Goal: Share content: Distribute website content to other platforms or users

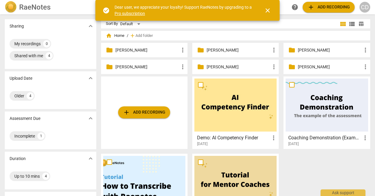
click at [138, 48] on p "[PERSON_NAME]" at bounding box center [148, 50] width 64 height 6
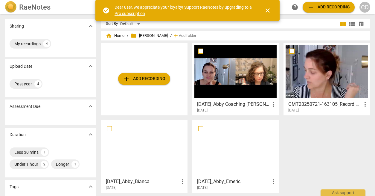
click at [306, 71] on div at bounding box center [327, 71] width 82 height 53
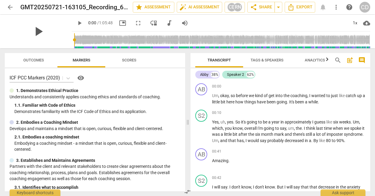
click at [34, 30] on span "play_arrow" at bounding box center [39, 32] width 16 height 16
click at [355, 23] on div "1x" at bounding box center [355, 23] width 11 height 10
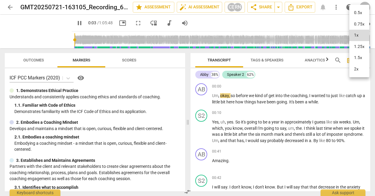
click at [354, 56] on li "1.5x" at bounding box center [360, 57] width 20 height 11
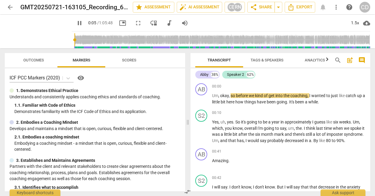
click at [97, 42] on input "range" at bounding box center [222, 39] width 296 height 19
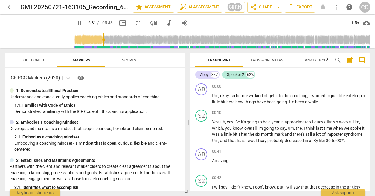
scroll to position [687, 0]
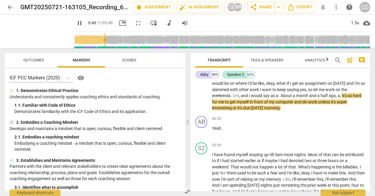
click at [360, 60] on span "comment" at bounding box center [361, 60] width 7 height 7
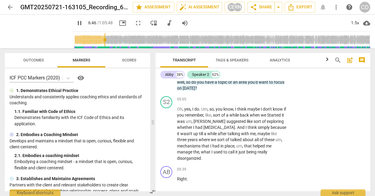
scroll to position [832, 0]
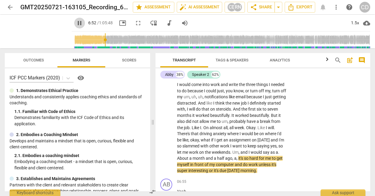
click at [76, 22] on span "pause" at bounding box center [79, 22] width 7 height 7
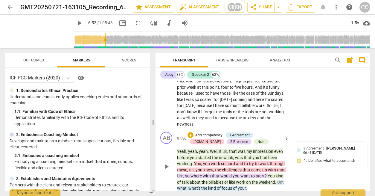
scroll to position [1032, 0]
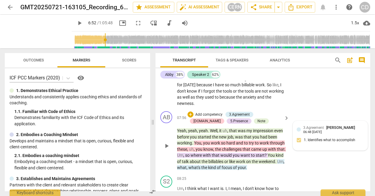
click at [321, 125] on span "3.Agreement" at bounding box center [313, 127] width 21 height 4
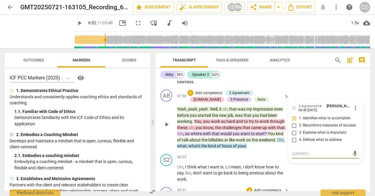
scroll to position [1033, 0]
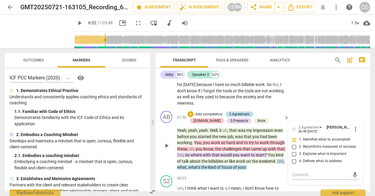
click at [245, 111] on div "3.Agreement" at bounding box center [239, 113] width 21 height 5
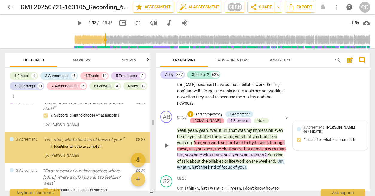
scroll to position [456, 0]
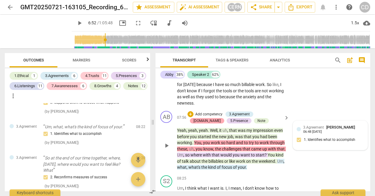
click at [221, 118] on div "[DOMAIN_NAME]" at bounding box center [207, 120] width 27 height 5
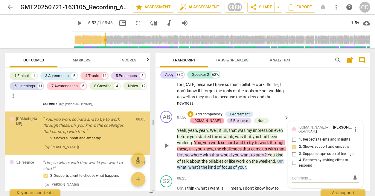
scroll to position [382, 0]
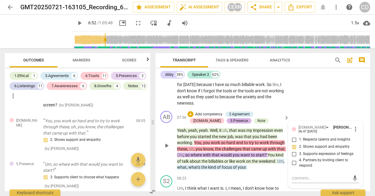
click at [230, 118] on div "5.Presence" at bounding box center [239, 120] width 18 height 5
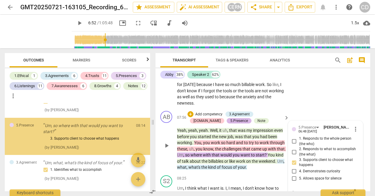
scroll to position [422, 0]
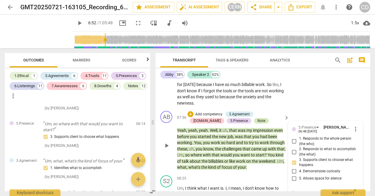
click at [258, 118] on div "Note" at bounding box center [262, 120] width 8 height 5
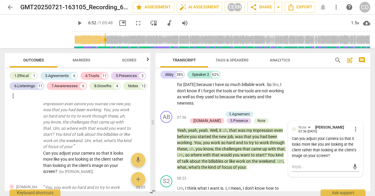
scroll to position [1033, 0]
click at [36, 31] on span "play_arrow" at bounding box center [39, 32] width 16 height 16
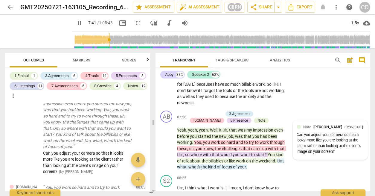
click at [102, 42] on input "range" at bounding box center [222, 39] width 296 height 19
click at [113, 42] on input "range" at bounding box center [222, 39] width 296 height 19
click at [121, 42] on input "range" at bounding box center [222, 39] width 296 height 19
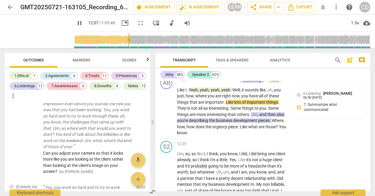
click at [76, 25] on span "pause" at bounding box center [79, 22] width 7 height 7
click at [76, 25] on span "play_arrow" at bounding box center [79, 22] width 7 height 7
click at [76, 25] on span "pause" at bounding box center [79, 22] width 7 height 7
type input "729"
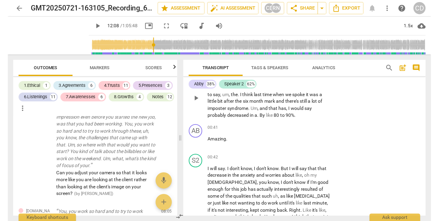
scroll to position [0, 0]
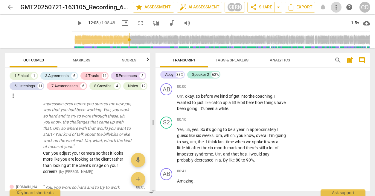
click at [335, 9] on span "more_vert" at bounding box center [336, 7] width 7 height 7
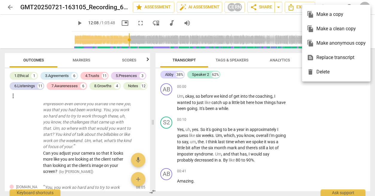
click at [336, 8] on div "file_copy Make a copy" at bounding box center [336, 14] width 59 height 14
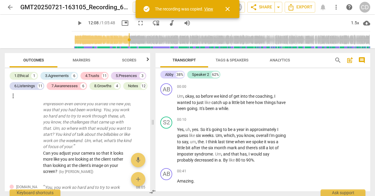
click at [227, 8] on span "close" at bounding box center [227, 8] width 7 height 7
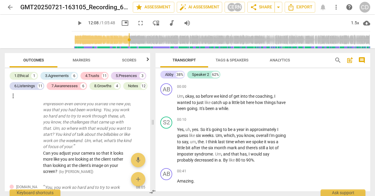
click at [364, 8] on div "CD" at bounding box center [365, 7] width 11 height 11
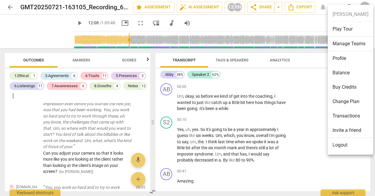
click at [339, 128] on li "Invite a friend" at bounding box center [350, 130] width 45 height 15
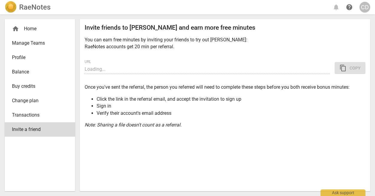
type input "[URL][DOMAIN_NAME]"
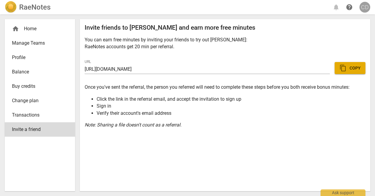
click at [365, 7] on div "CD" at bounding box center [365, 7] width 11 height 11
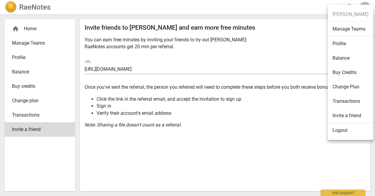
click at [275, 7] on div at bounding box center [187, 98] width 375 height 196
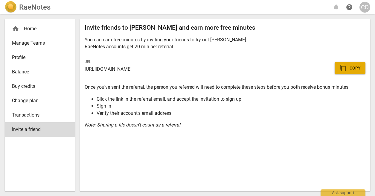
click at [28, 28] on div "home Home" at bounding box center [37, 28] width 51 height 7
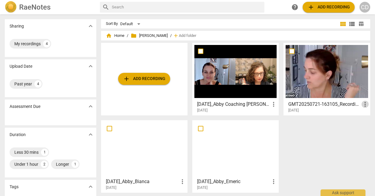
click at [363, 105] on span "more_vert" at bounding box center [365, 104] width 7 height 7
click at [335, 79] on div at bounding box center [187, 98] width 375 height 196
click at [333, 77] on div at bounding box center [327, 71] width 82 height 53
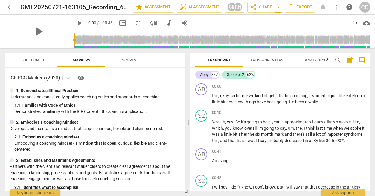
click at [278, 5] on span "arrow_drop_down" at bounding box center [278, 7] width 7 height 7
click at [270, 17] on span "Copy link" at bounding box center [248, 19] width 42 height 6
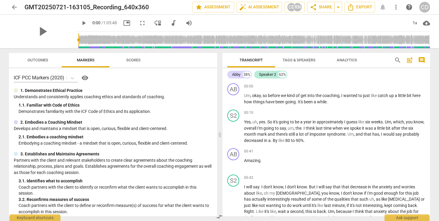
click at [375, 60] on span "comment" at bounding box center [421, 60] width 7 height 7
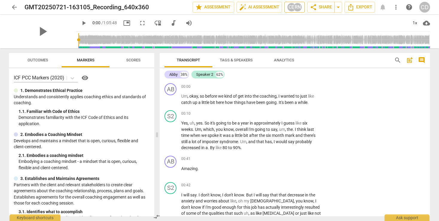
click at [298, 9] on div "RN" at bounding box center [297, 7] width 9 height 9
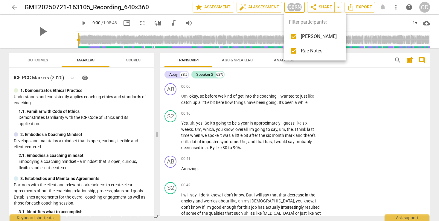
click at [298, 9] on div at bounding box center [219, 110] width 439 height 221
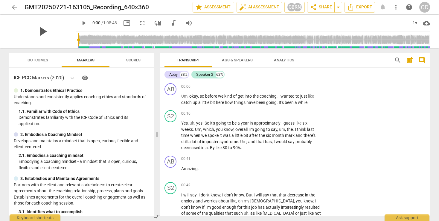
click at [38, 34] on span "play_arrow" at bounding box center [43, 32] width 16 height 16
click at [40, 33] on span "pause" at bounding box center [43, 32] width 16 height 16
click at [375, 23] on div "1x" at bounding box center [414, 23] width 11 height 10
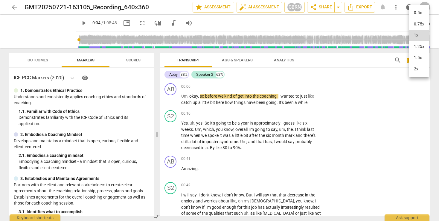
click at [375, 45] on li "1.25x" at bounding box center [419, 46] width 20 height 11
click at [375, 22] on div "play_arrow 0:04 / 1:05:48 picture_in_picture fullscreen move_down audiotrack vo…" at bounding box center [253, 23] width 354 height 17
click at [44, 63] on span "Outcomes" at bounding box center [37, 60] width 35 height 8
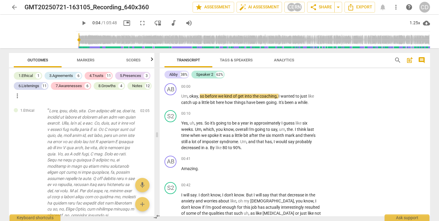
click at [92, 60] on span "Markers" at bounding box center [86, 60] width 18 height 4
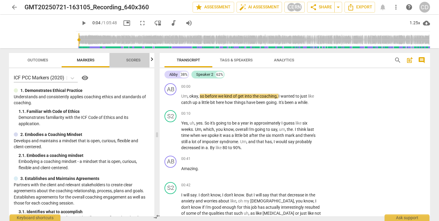
click at [141, 59] on span "Scores" at bounding box center [133, 60] width 29 height 8
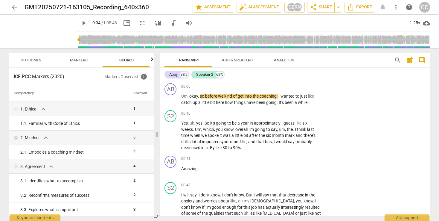
scroll to position [0, 8]
click at [152, 60] on div at bounding box center [152, 59] width 5 height 12
click at [12, 60] on icon "button" at bounding box center [11, 59] width 7 height 7
click at [12, 60] on div at bounding box center [11, 59] width 5 height 12
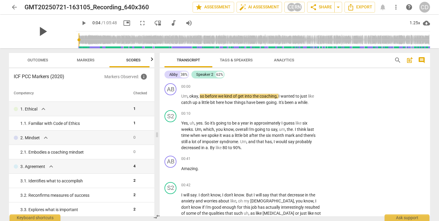
click at [41, 33] on span "play_arrow" at bounding box center [43, 32] width 16 height 16
click at [41, 33] on span "pause" at bounding box center [43, 32] width 16 height 16
click at [107, 40] on input "range" at bounding box center [254, 39] width 352 height 19
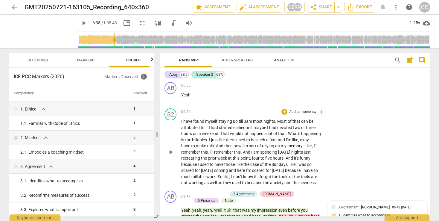
scroll to position [795, 0]
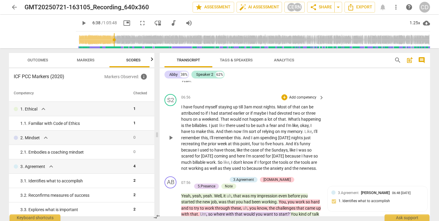
click at [185, 123] on span "is" at bounding box center [183, 125] width 4 height 5
click at [192, 123] on span "the" at bounding box center [188, 125] width 7 height 5
click at [172, 134] on span "pause" at bounding box center [170, 137] width 7 height 7
click at [173, 134] on span "play_arrow" at bounding box center [170, 137] width 7 height 7
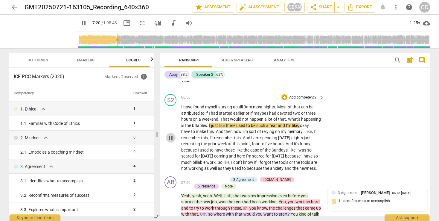
click at [173, 134] on span "pause" at bounding box center [170, 137] width 7 height 7
type input "441"
click at [240, 60] on span "Tags & Speakers" at bounding box center [236, 60] width 33 height 4
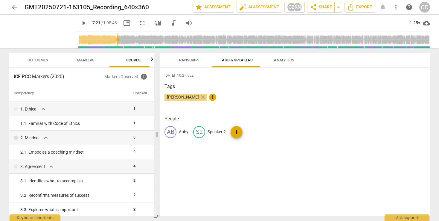
click at [285, 61] on span "Analytics" at bounding box center [284, 60] width 20 height 4
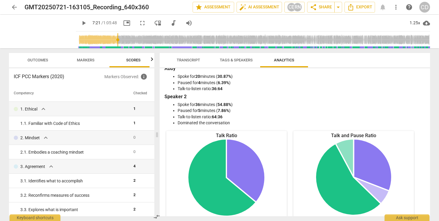
scroll to position [0, 0]
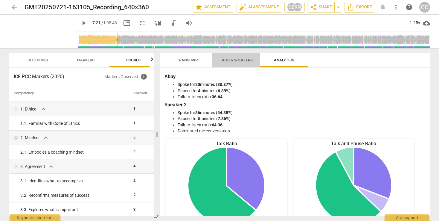
drag, startPoint x: 244, startPoint y: 63, endPoint x: 210, endPoint y: 60, distance: 33.6
click at [244, 63] on span "Tags & Speakers" at bounding box center [236, 60] width 47 height 8
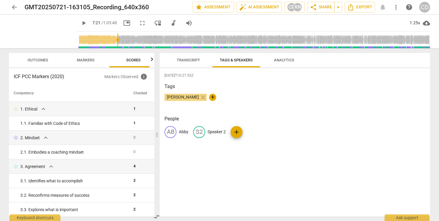
click at [192, 60] on span "Transcript" at bounding box center [188, 60] width 23 height 4
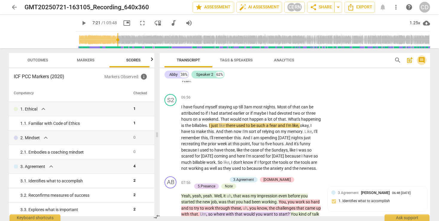
click at [375, 60] on span "comment" at bounding box center [421, 60] width 7 height 7
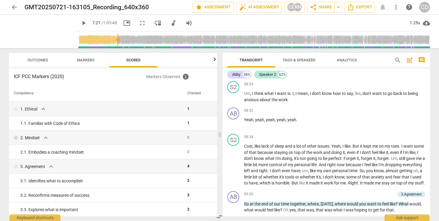
scroll to position [692, 0]
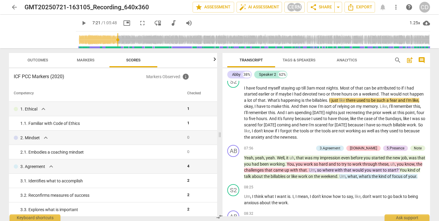
click at [375, 60] on span "comment" at bounding box center [421, 60] width 7 height 7
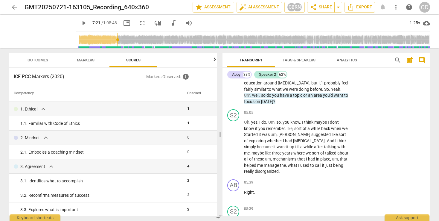
scroll to position [795, 0]
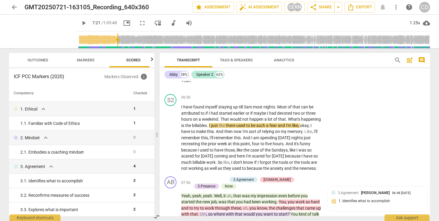
click at [375, 61] on span "post_add" at bounding box center [409, 60] width 7 height 7
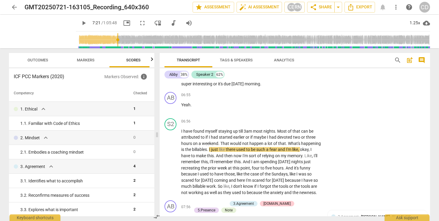
scroll to position [13, 0]
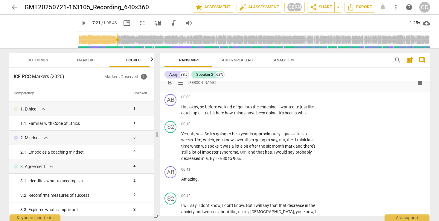
click at [375, 61] on span "post_add" at bounding box center [409, 60] width 7 height 7
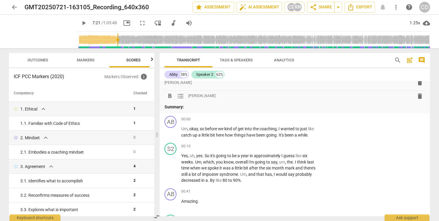
click at [375, 95] on span "delete" at bounding box center [420, 95] width 7 height 7
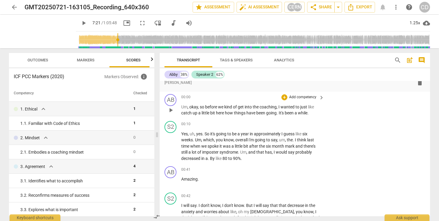
click at [375, 83] on span "delete" at bounding box center [420, 82] width 7 height 7
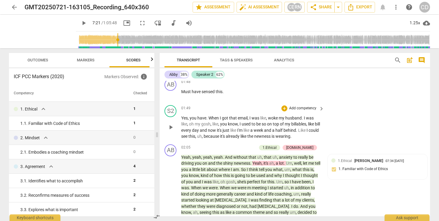
scroll to position [259, 0]
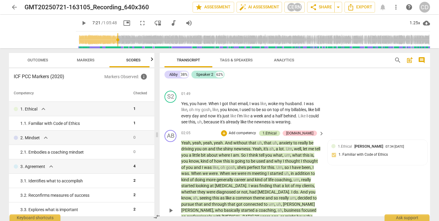
click at [277, 133] on div "1.Ethical" at bounding box center [270, 132] width 14 height 5
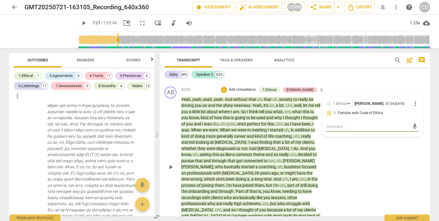
scroll to position [294, 0]
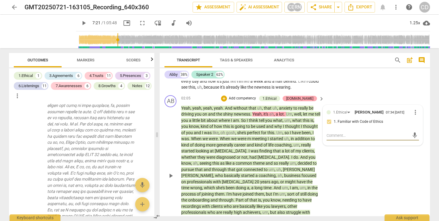
click at [309, 98] on div "[DOMAIN_NAME]" at bounding box center [299, 98] width 27 height 5
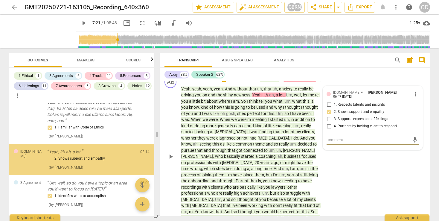
scroll to position [205, 0]
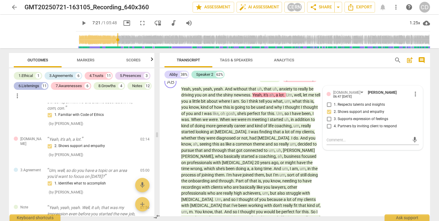
click at [32, 86] on div "6.Listenings" at bounding box center [29, 86] width 21 height 6
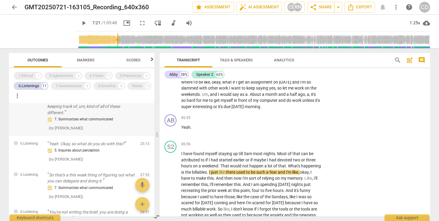
scroll to position [0, 0]
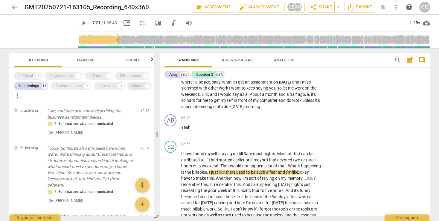
click at [132, 89] on div "Notes" at bounding box center [137, 86] width 10 height 6
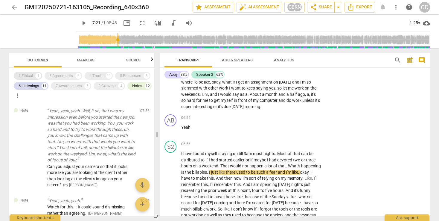
click at [30, 76] on div "1.Ethical" at bounding box center [26, 76] width 14 height 6
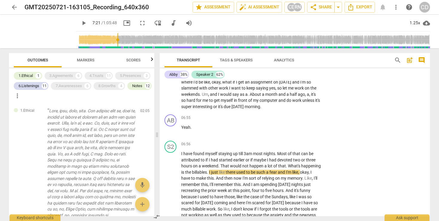
click at [86, 61] on span "Markers" at bounding box center [86, 60] width 18 height 4
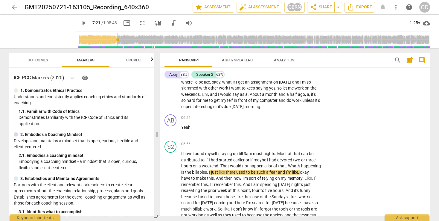
click at [130, 61] on span "Scores" at bounding box center [133, 60] width 14 height 4
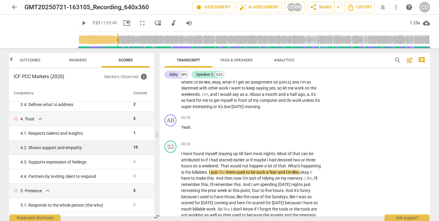
scroll to position [120, 0]
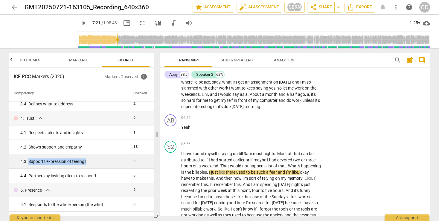
drag, startPoint x: 29, startPoint y: 161, endPoint x: 128, endPoint y: 160, distance: 99.4
click at [128, 160] on td "4. 3. Supports expression of feelings" at bounding box center [70, 161] width 122 height 14
click at [101, 161] on div "4. 3. Supports expression of feelings" at bounding box center [74, 161] width 108 height 6
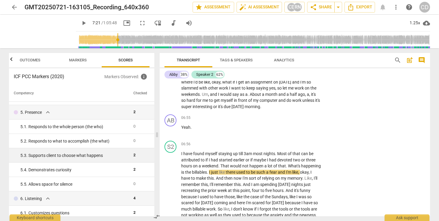
scroll to position [198, 0]
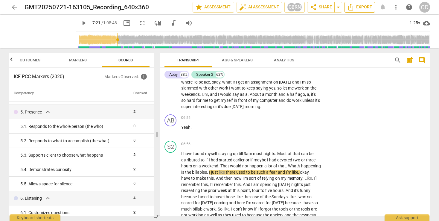
click at [367, 9] on span "Export" at bounding box center [359, 7] width 25 height 7
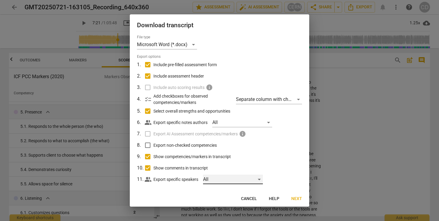
click at [242, 180] on div "All" at bounding box center [233, 179] width 60 height 10
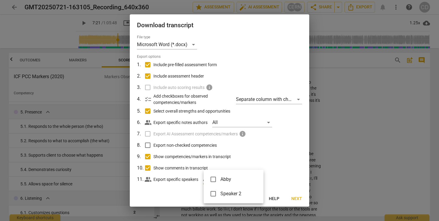
click at [284, 70] on div at bounding box center [219, 110] width 439 height 221
click at [252, 195] on span "Cancel" at bounding box center [249, 199] width 16 height 6
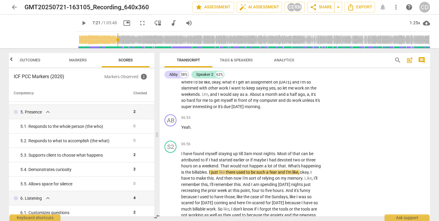
click at [375, 60] on span "search" at bounding box center [397, 60] width 7 height 7
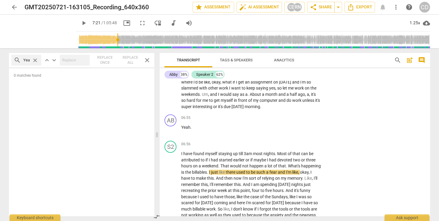
scroll to position [0, 2]
click at [24, 60] on input "Yeah" at bounding box center [26, 60] width 6 height 10
click at [29, 60] on input "Yyeah" at bounding box center [26, 60] width 6 height 10
type input "Yyeah"
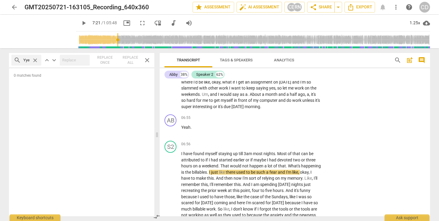
drag, startPoint x: 30, startPoint y: 62, endPoint x: 21, endPoint y: 61, distance: 8.7
click at [21, 61] on div "search Yyeah close" at bounding box center [26, 60] width 30 height 11
click at [48, 79] on span "0 matches found" at bounding box center [81, 78] width 145 height 10
click at [146, 60] on span "close" at bounding box center [147, 60] width 7 height 7
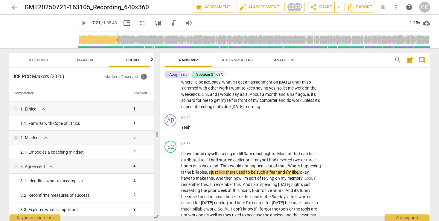
scroll to position [0, 8]
click at [375, 59] on span "search" at bounding box center [397, 60] width 7 height 7
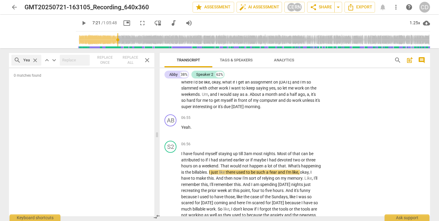
scroll to position [0, 2]
type input "Yeah"
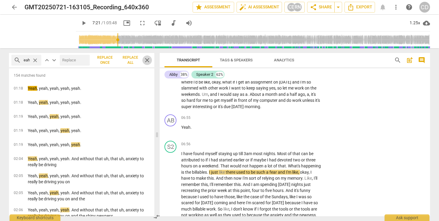
scroll to position [0, 0]
click at [146, 61] on span "close" at bounding box center [147, 60] width 7 height 7
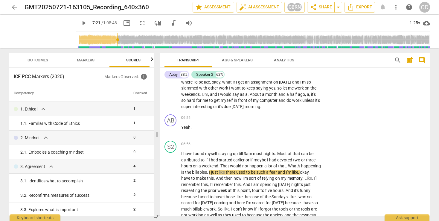
scroll to position [0, 8]
click at [357, 80] on div "Abby 38% Speaker 2 62% AB play_arrow pause 00:00 + Add competency keyboard_arro…" at bounding box center [295, 142] width 271 height 148
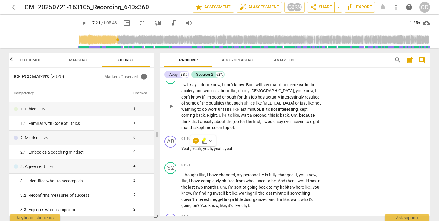
click at [341, 118] on div "S2 play_arrow pause 00:42 + Add competency keyboard_arrow_right I will say . I …" at bounding box center [295, 101] width 271 height 64
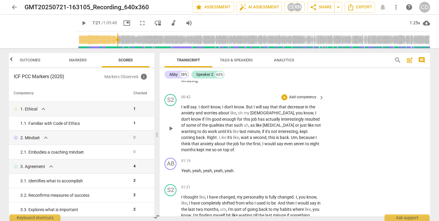
scroll to position [0, 0]
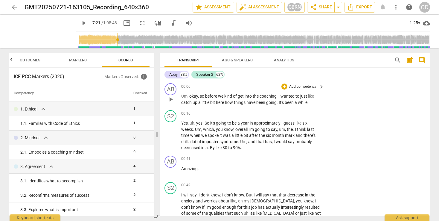
click at [334, 98] on div "AB play_arrow pause 00:00 + Add competency keyboard_arrow_right Um , okay , so …" at bounding box center [295, 94] width 271 height 27
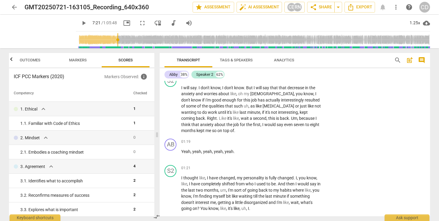
click at [222, 40] on input "range" at bounding box center [254, 39] width 352 height 19
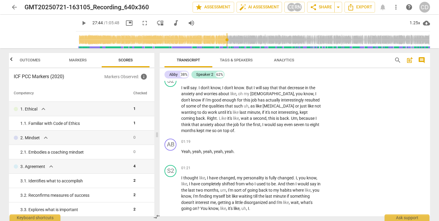
scroll to position [2938, 0]
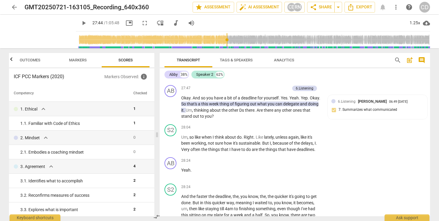
click at [246, 39] on input "range" at bounding box center [254, 39] width 352 height 19
click at [375, 39] on input "range" at bounding box center [254, 39] width 352 height 19
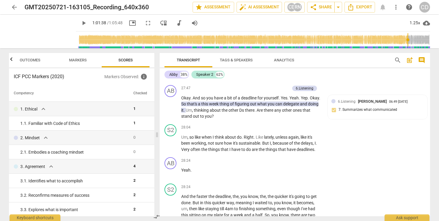
click at [375, 39] on input "range" at bounding box center [254, 39] width 352 height 19
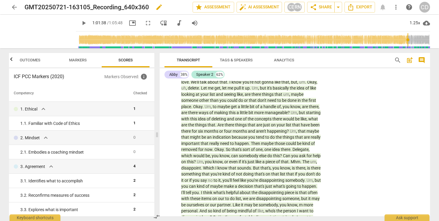
scroll to position [2020, 0]
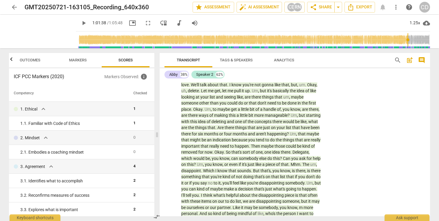
click at [78, 39] on input "range" at bounding box center [254, 39] width 352 height 19
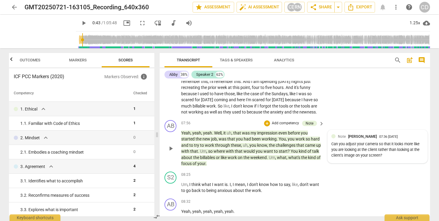
scroll to position [852, 0]
click at [80, 24] on span "play_arrow" at bounding box center [83, 22] width 7 height 7
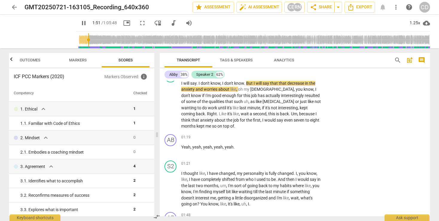
click at [81, 39] on input "range" at bounding box center [254, 39] width 352 height 19
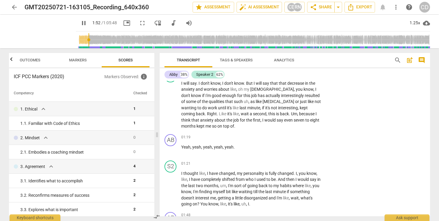
click at [94, 39] on input "range" at bounding box center [254, 39] width 352 height 19
click at [102, 39] on input "range" at bounding box center [254, 39] width 352 height 19
click at [108, 39] on input "range" at bounding box center [254, 39] width 352 height 19
click at [118, 40] on input "range" at bounding box center [254, 39] width 352 height 19
click at [124, 40] on input "range" at bounding box center [254, 39] width 352 height 19
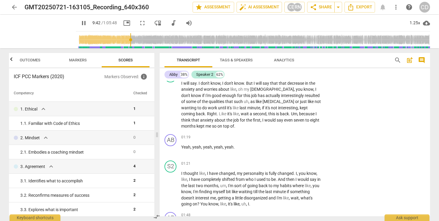
click at [130, 40] on input "range" at bounding box center [254, 39] width 352 height 19
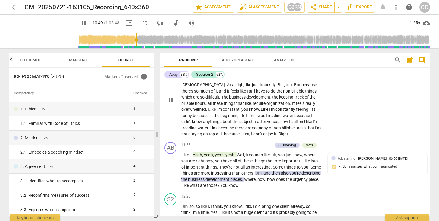
scroll to position [1353, 0]
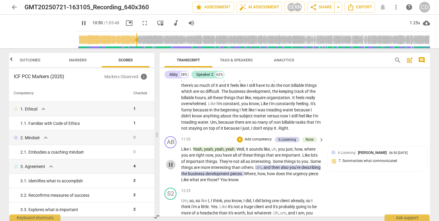
click at [170, 161] on span "pause" at bounding box center [170, 164] width 7 height 7
click at [170, 161] on span "play_arrow" at bounding box center [170, 164] width 7 height 7
click at [170, 161] on span "pause" at bounding box center [170, 164] width 7 height 7
click at [170, 161] on span "play_arrow" at bounding box center [170, 164] width 7 height 7
click at [170, 161] on span "pause" at bounding box center [170, 164] width 7 height 7
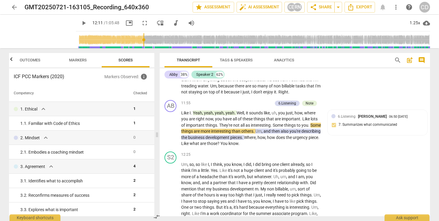
scroll to position [1387, 0]
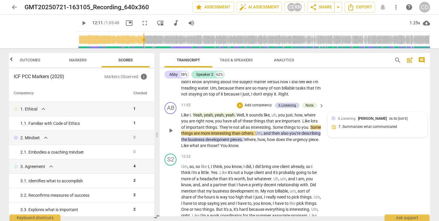
click at [357, 116] on div "6.Listening [PERSON_NAME] 06:50 [DATE] 7. Summarizes what communicated" at bounding box center [378, 125] width 92 height 18
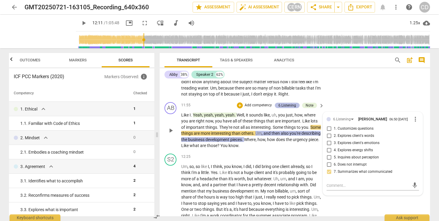
click at [288, 103] on div "6.Listening" at bounding box center [288, 105] width 18 height 5
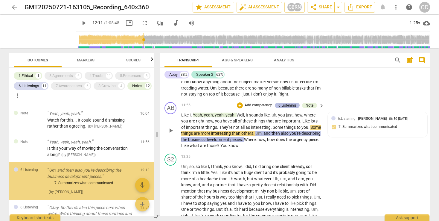
scroll to position [354, 0]
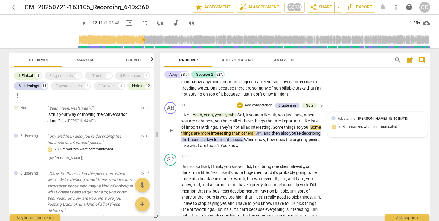
click at [364, 116] on span "[PERSON_NAME]" at bounding box center [372, 118] width 29 height 4
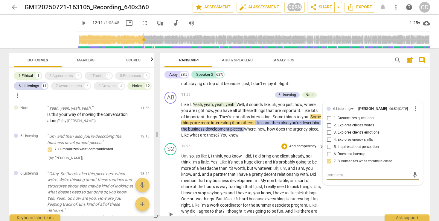
scroll to position [1375, 0]
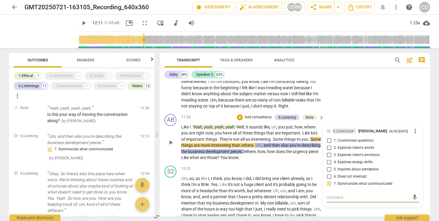
click at [347, 128] on div "6.Listening" at bounding box center [342, 131] width 18 height 6
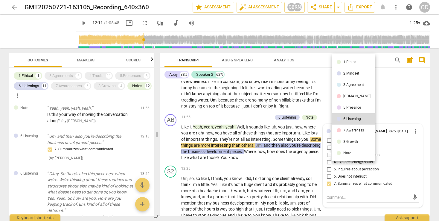
click at [375, 92] on div at bounding box center [219, 110] width 439 height 221
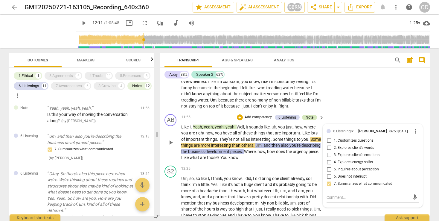
click at [309, 115] on div "Note" at bounding box center [310, 117] width 8 height 5
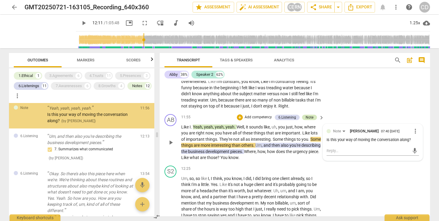
scroll to position [322, 0]
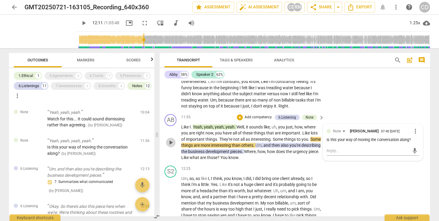
click at [171, 139] on span "play_arrow" at bounding box center [170, 142] width 7 height 7
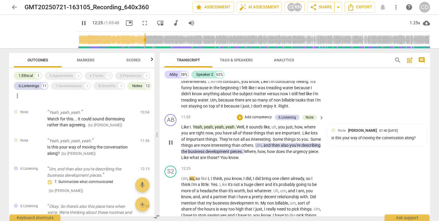
click at [171, 139] on span "pause" at bounding box center [170, 142] width 7 height 7
type input "746"
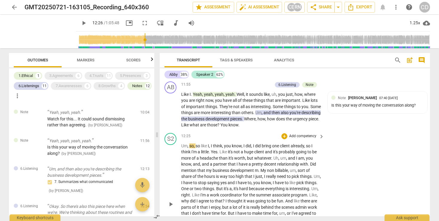
scroll to position [1407, 0]
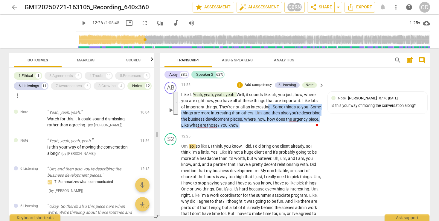
drag, startPoint x: 271, startPoint y: 112, endPoint x: 270, endPoint y: 96, distance: 15.6
click at [270, 96] on p "Like I . Yeah , yeah , yeah , yeah . Well , it sounds like , uh , you just , ho…" at bounding box center [251, 110] width 140 height 37
click at [277, 114] on p "Like I . Yeah , yeah , yeah , yeah . Well , it sounds like , uh , you just , ho…" at bounding box center [251, 110] width 140 height 37
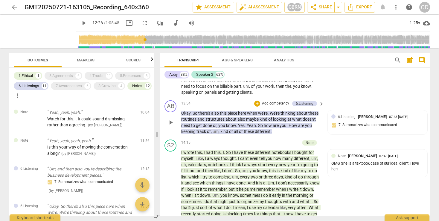
scroll to position [1585, 0]
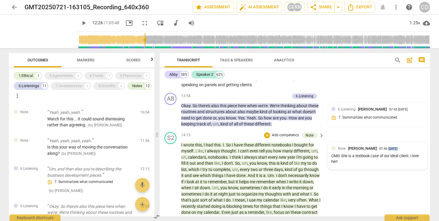
drag, startPoint x: 382, startPoint y: 142, endPoint x: 388, endPoint y: 142, distance: 5.7
click at [375, 147] on div "07:46 [DATE]" at bounding box center [388, 149] width 19 height 4
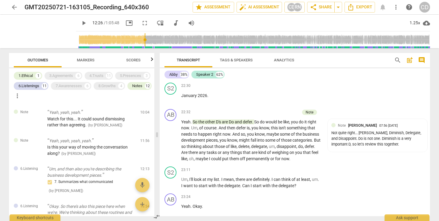
scroll to position [2304, 0]
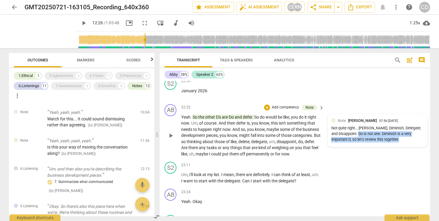
drag, startPoint x: 402, startPoint y: 139, endPoint x: 355, endPoint y: 135, distance: 47.1
click at [352, 135] on div "Not quite right... [PERSON_NAME], Diminish, Delegate, and Disappoint. Do is not…" at bounding box center [378, 133] width 92 height 17
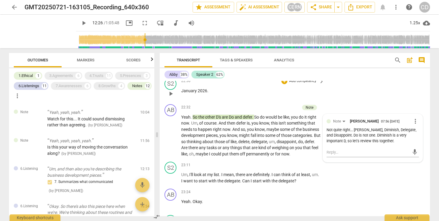
click at [375, 98] on div "S2 play_arrow pause 22:30 + Add competency keyboard_arrow_right [DATE] ." at bounding box center [295, 88] width 271 height 26
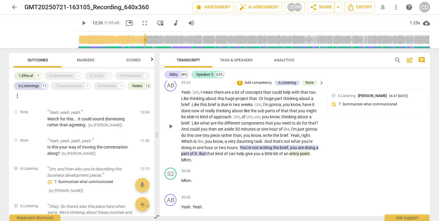
scroll to position [3167, 0]
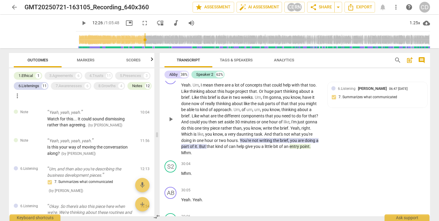
click at [308, 149] on span "point" at bounding box center [305, 146] width 10 height 5
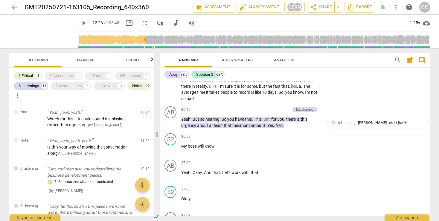
scroll to position [4247, 0]
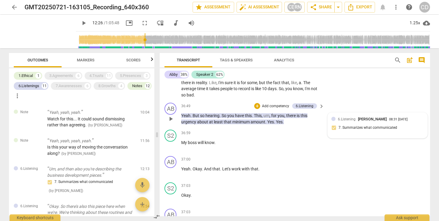
click at [350, 117] on span "6.Listening" at bounding box center [347, 119] width 18 height 4
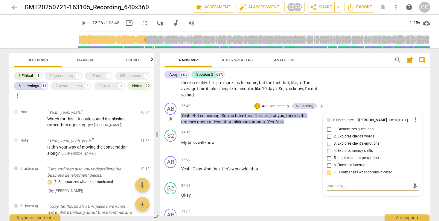
click at [359, 91] on div "S2 play_arrow pause 35:45 + Add competency keyboard_arrow_right And then just l…" at bounding box center [295, 53] width 271 height 95
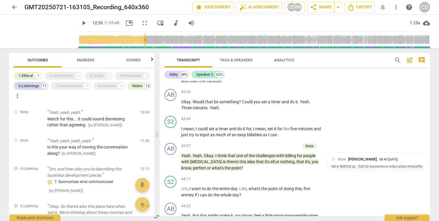
scroll to position [5393, 0]
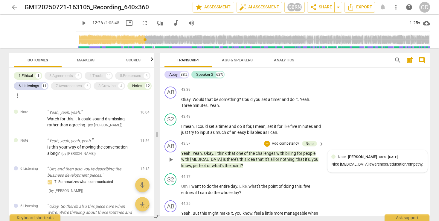
click at [370, 162] on div "Nice [MEDICAL_DATA] awareness/education/empathy." at bounding box center [378, 165] width 92 height 6
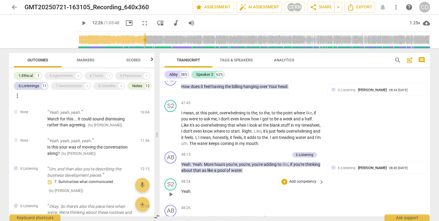
scroll to position [5910, 0]
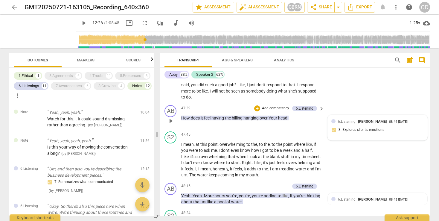
click at [375, 119] on span "[PERSON_NAME]" at bounding box center [372, 121] width 29 height 4
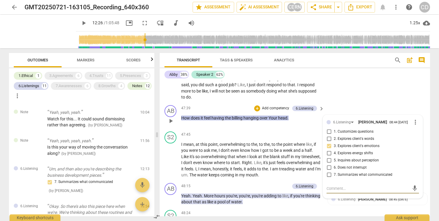
click at [368, 103] on div "AB play_arrow pause 47:39 + Add competency 6.Listening keyboard_arrow_right How…" at bounding box center [295, 116] width 271 height 26
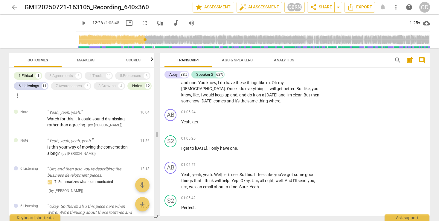
scroll to position [8557, 0]
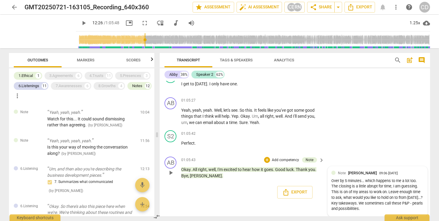
click at [368, 176] on div "Note [PERSON_NAME]" at bounding box center [358, 173] width 41 height 6
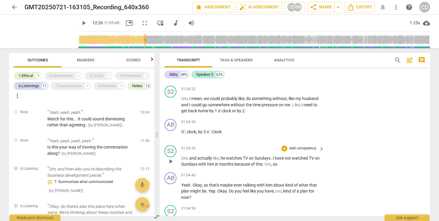
scroll to position [8337, 0]
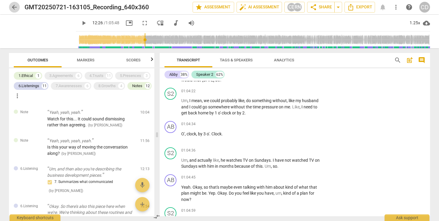
click at [17, 7] on span "arrow_back" at bounding box center [14, 7] width 7 height 7
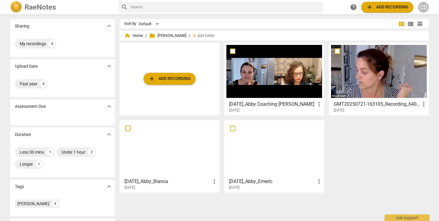
click at [271, 78] on div at bounding box center [275, 71] width 96 height 53
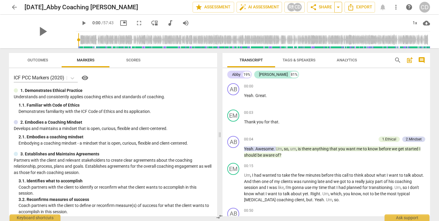
click at [339, 7] on span "arrow_drop_down" at bounding box center [338, 7] width 7 height 7
click at [325, 8] on span "share Share" at bounding box center [321, 7] width 22 height 7
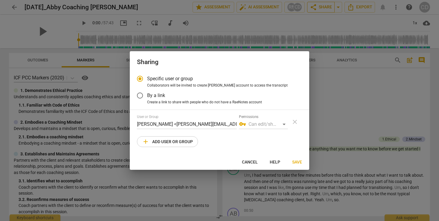
radio input "false"
click at [160, 96] on span "By a link" at bounding box center [156, 95] width 18 height 7
click at [147, 96] on input "By a link" at bounding box center [140, 95] width 14 height 14
radio input "false"
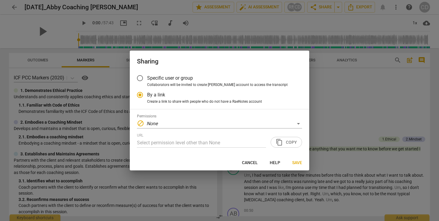
click at [293, 143] on div "URL Select permission level other than None content_copy Copy" at bounding box center [219, 140] width 165 height 14
click at [286, 141] on div "URL Select permission level other than None content_copy Copy" at bounding box center [219, 140] width 165 height 14
click at [141, 78] on input "Specific user or group" at bounding box center [140, 78] width 14 height 14
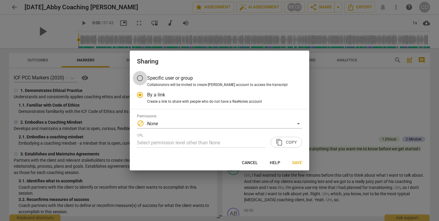
radio input "false"
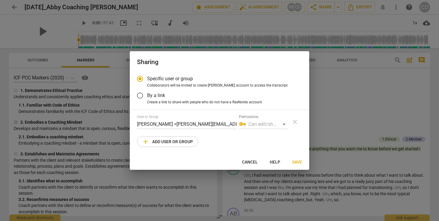
click at [140, 95] on input "By a link" at bounding box center [140, 95] width 14 height 14
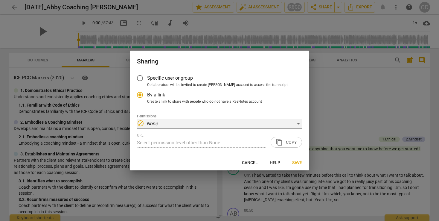
click at [159, 125] on div "block None" at bounding box center [219, 124] width 165 height 10
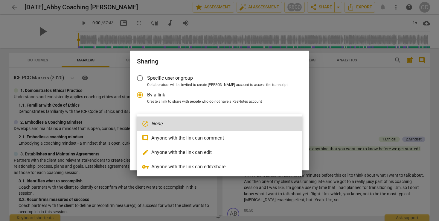
click at [167, 167] on li "vpn_key Anyone with the link can edit/share" at bounding box center [219, 166] width 165 height 14
radio input "false"
type input "[URL][DOMAIN_NAME]"
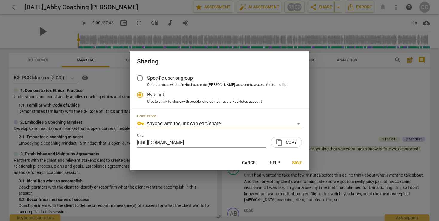
click at [288, 143] on span "content_copy Copy" at bounding box center [286, 142] width 21 height 7
click at [298, 164] on span "Save" at bounding box center [297, 163] width 10 height 6
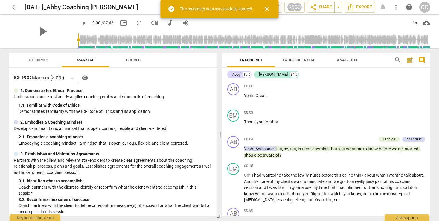
click at [298, 164] on div "00:15 + Add competency keyboard_arrow_right" at bounding box center [334, 166] width 181 height 6
click at [268, 10] on span "close" at bounding box center [266, 8] width 7 height 7
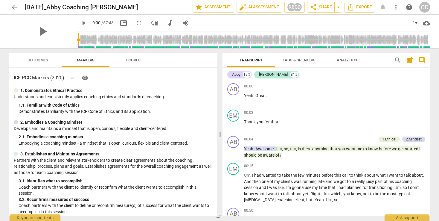
click at [349, 61] on span "Analytics" at bounding box center [347, 60] width 20 height 4
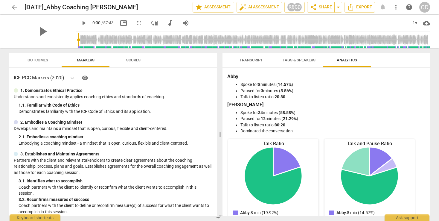
click at [249, 60] on span "Transcript" at bounding box center [251, 60] width 23 height 4
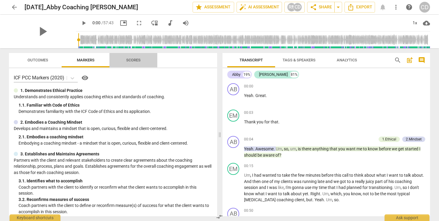
click at [135, 59] on span "Scores" at bounding box center [133, 60] width 14 height 4
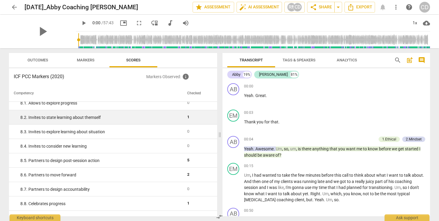
scroll to position [561, 0]
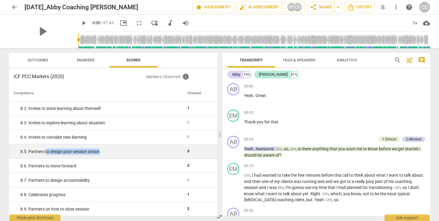
drag, startPoint x: 45, startPoint y: 152, endPoint x: 103, endPoint y: 152, distance: 58.4
click at [103, 152] on div "8. 5. Partners to design post-session action" at bounding box center [101, 151] width 162 height 6
click at [118, 153] on div "8. 5. Partners to design post-session action" at bounding box center [101, 151] width 162 height 6
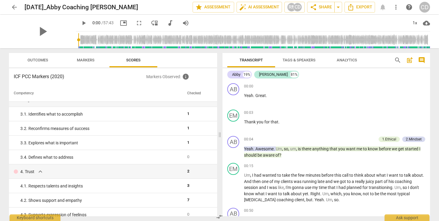
scroll to position [0, 0]
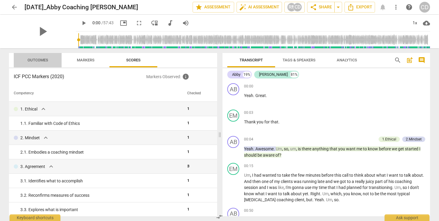
click at [42, 58] on span "Outcomes" at bounding box center [38, 60] width 21 height 4
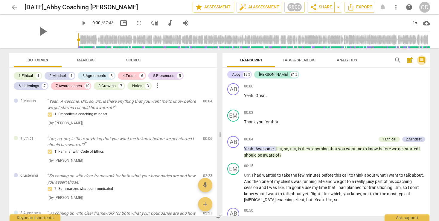
click at [375, 60] on span "comment" at bounding box center [421, 60] width 7 height 7
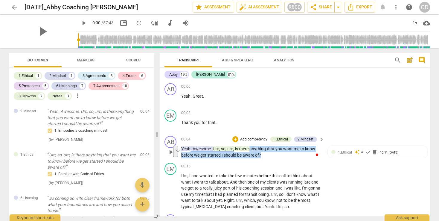
drag, startPoint x: 284, startPoint y: 156, endPoint x: 251, endPoint y: 151, distance: 33.6
click at [250, 151] on p "Yeah . Awesome . Um , so , um , is there anything that you want me to know befo…" at bounding box center [251, 152] width 140 height 12
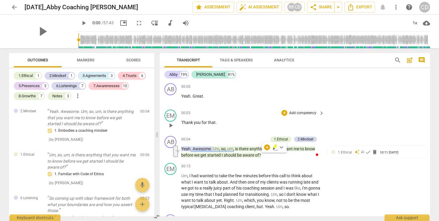
click at [359, 129] on div "EM play_arrow pause 00:03 + Add competency keyboard_arrow_right Thank you for t…" at bounding box center [295, 120] width 271 height 26
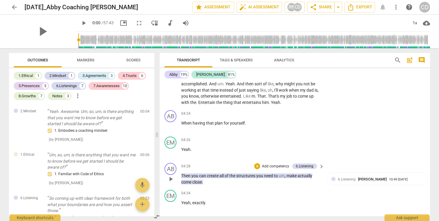
scroll to position [636, 0]
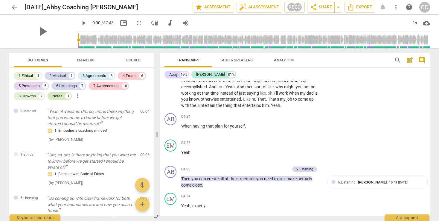
click at [56, 97] on div "Notes" at bounding box center [57, 96] width 10 height 6
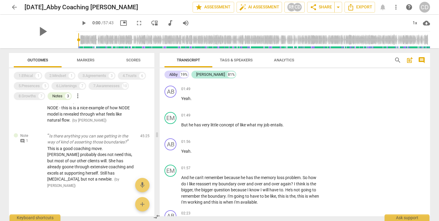
scroll to position [0, 0]
